Goal: Task Accomplishment & Management: Manage account settings

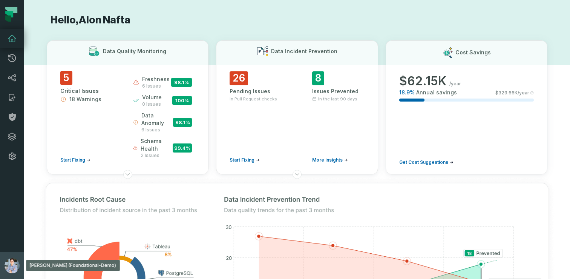
click at [5, 254] on button "Alon Nafta (Foundational-Demo) alon@foundational.io" at bounding box center [12, 264] width 24 height 27
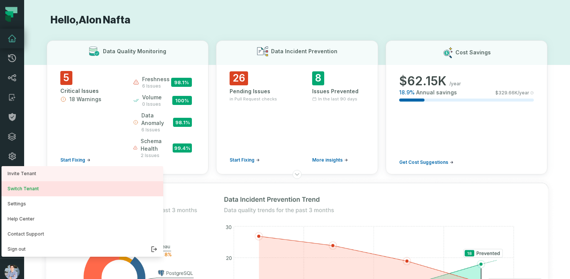
click at [29, 190] on button "Switch Tenant" at bounding box center [83, 188] width 162 height 15
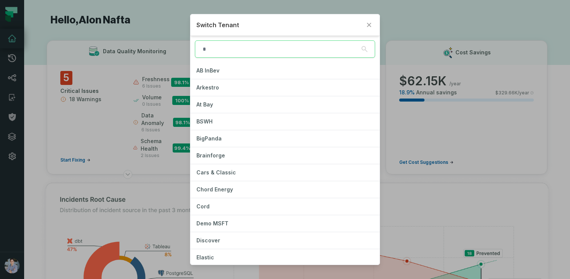
click at [235, 50] on input "search" at bounding box center [285, 48] width 180 height 17
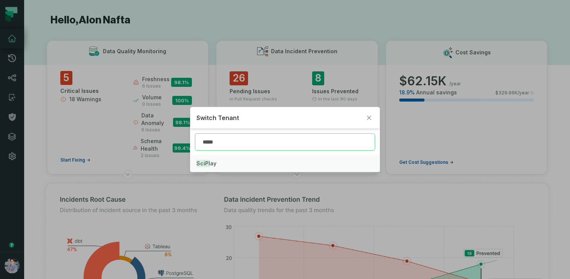
type input "*****"
click at [220, 164] on button "SciPl ay" at bounding box center [284, 163] width 189 height 17
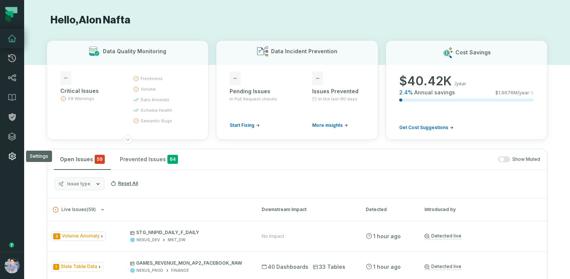
click at [11, 150] on link "Settings" at bounding box center [12, 156] width 24 height 20
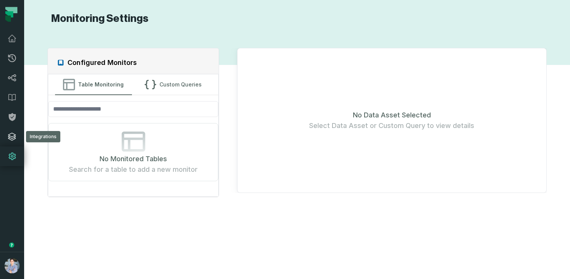
click at [11, 134] on icon at bounding box center [12, 136] width 9 height 9
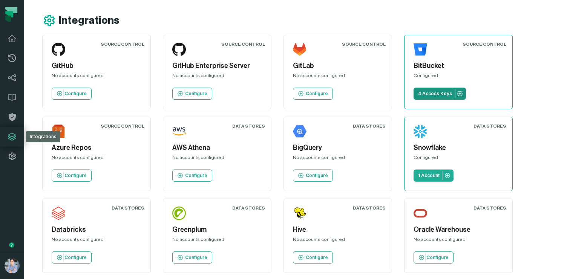
click at [442, 95] on p "4 Access Keys" at bounding box center [435, 93] width 34 height 6
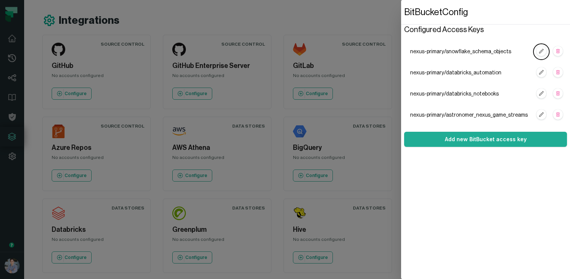
click at [401, 114] on dialog "BitBucket Config Configured Access Keys nexus-primary/snowflake_schema_objects …" at bounding box center [485, 139] width 169 height 279
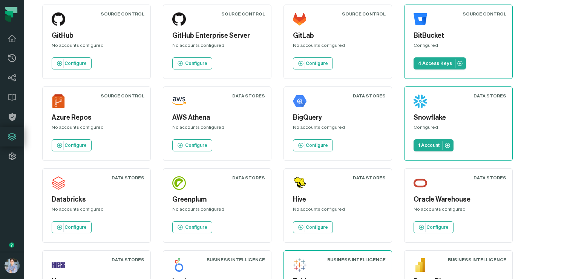
scroll to position [31, 0]
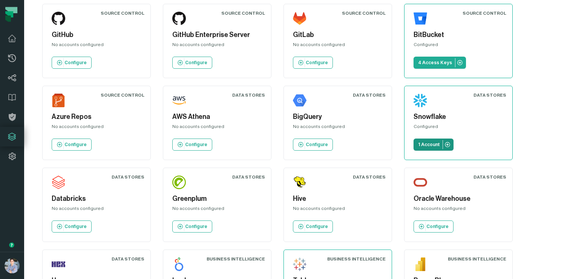
click at [434, 144] on p "1 Account" at bounding box center [428, 144] width 21 height 6
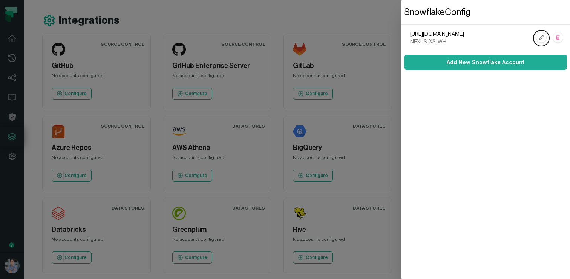
click at [401, 149] on dialog "Snowflake Config https://xk84252.us-east-2.aws.snowflakecomputing.com NEXUS_XS_…" at bounding box center [485, 139] width 169 height 279
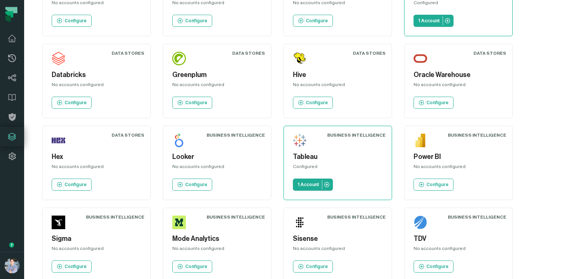
scroll to position [156, 0]
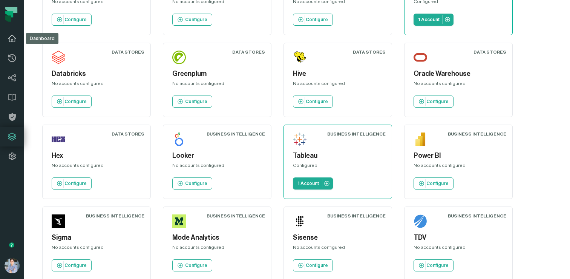
click at [13, 40] on icon at bounding box center [12, 38] width 9 height 9
